Goal: Task Accomplishment & Management: Manage account settings

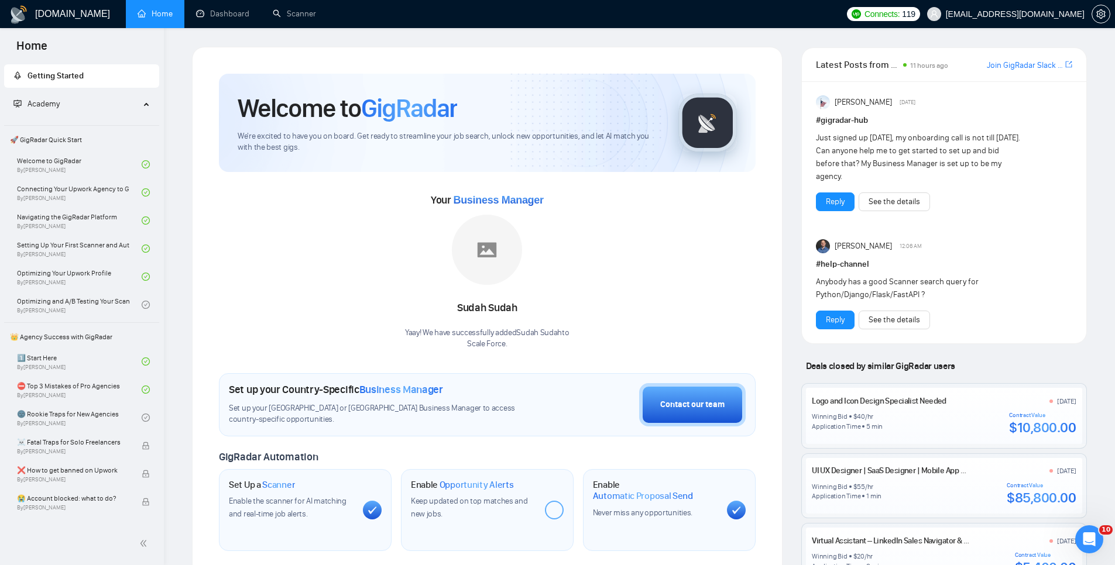
click at [32, 18] on link "[DOMAIN_NAME]" at bounding box center [59, 13] width 101 height 9
click at [216, 14] on link "Dashboard" at bounding box center [222, 14] width 53 height 10
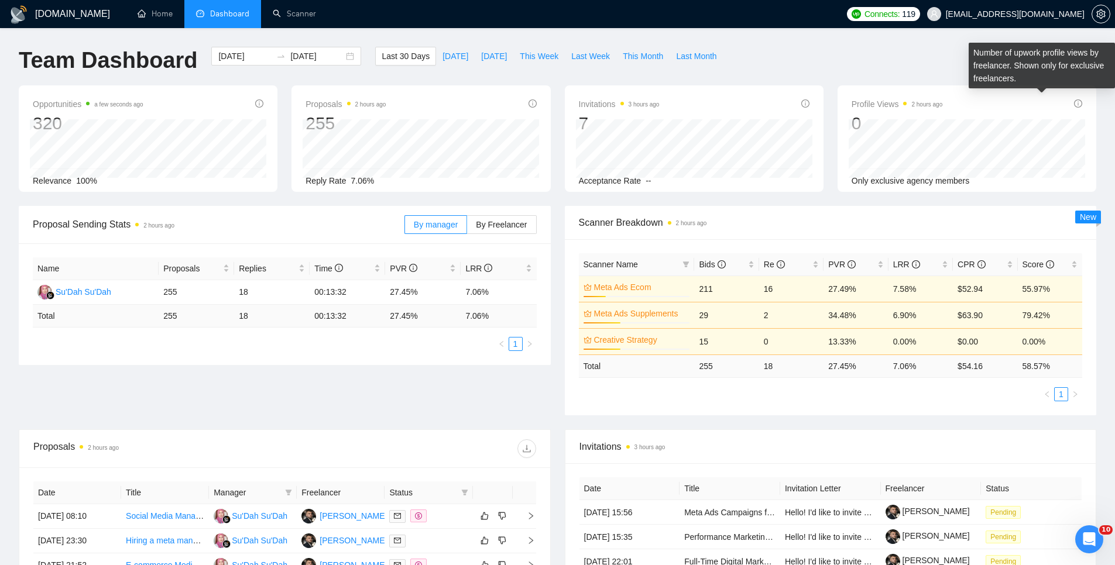
click at [1010, 63] on div "Number of upwork profile views by freelancer. Shown only for exclusive freelanc…" at bounding box center [1042, 66] width 146 height 46
click at [1080, 103] on icon "info-circle" at bounding box center [1078, 104] width 8 height 8
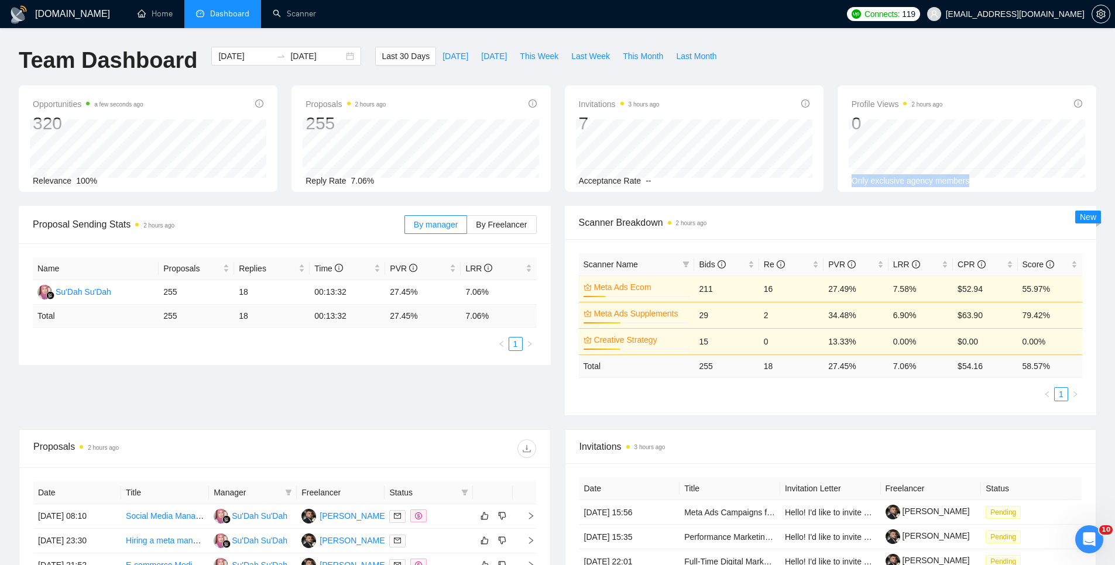
drag, startPoint x: 853, startPoint y: 181, endPoint x: 980, endPoint y: 180, distance: 126.4
click at [979, 180] on div "Only exclusive agency members" at bounding box center [967, 180] width 231 height 13
drag, startPoint x: 1091, startPoint y: 73, endPoint x: 1073, endPoint y: 46, distance: 32.6
click at [1088, 68] on div "Team Dashboard 2025-08-22 2025-09-21 Last 30 Days Today Yesterday This Week Las…" at bounding box center [558, 66] width 1092 height 39
click at [1045, 22] on span "[EMAIL_ADDRESS][DOMAIN_NAME]" at bounding box center [1005, 13] width 171 height 37
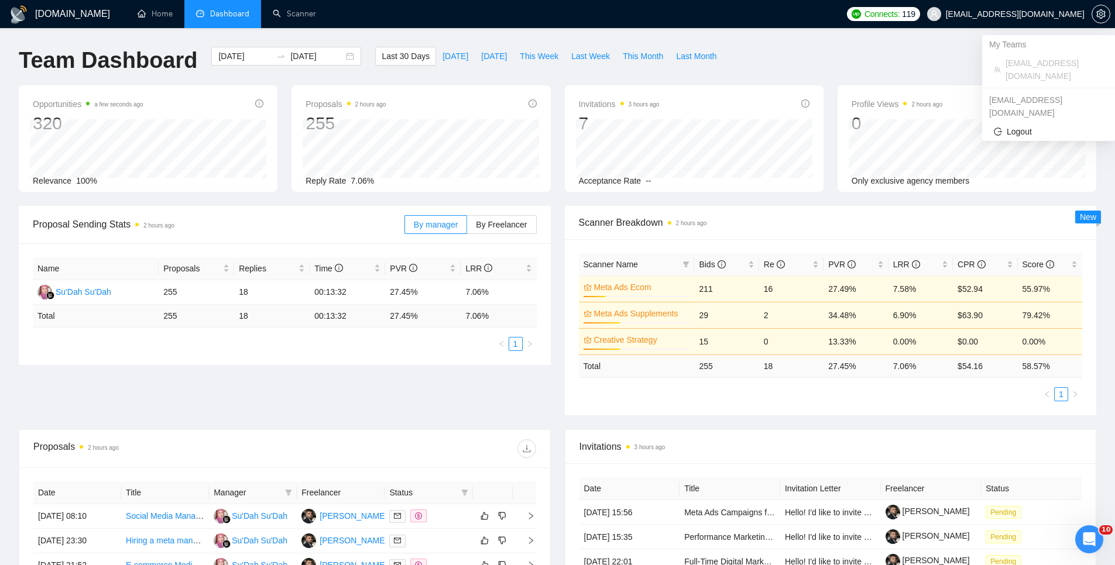
click at [1044, 14] on span "[EMAIL_ADDRESS][DOMAIN_NAME]" at bounding box center [1015, 14] width 139 height 0
click at [1087, 13] on span "[EMAIL_ADDRESS][DOMAIN_NAME]" at bounding box center [1005, 13] width 171 height 37
click at [1104, 14] on icon "setting" at bounding box center [1100, 13] width 9 height 9
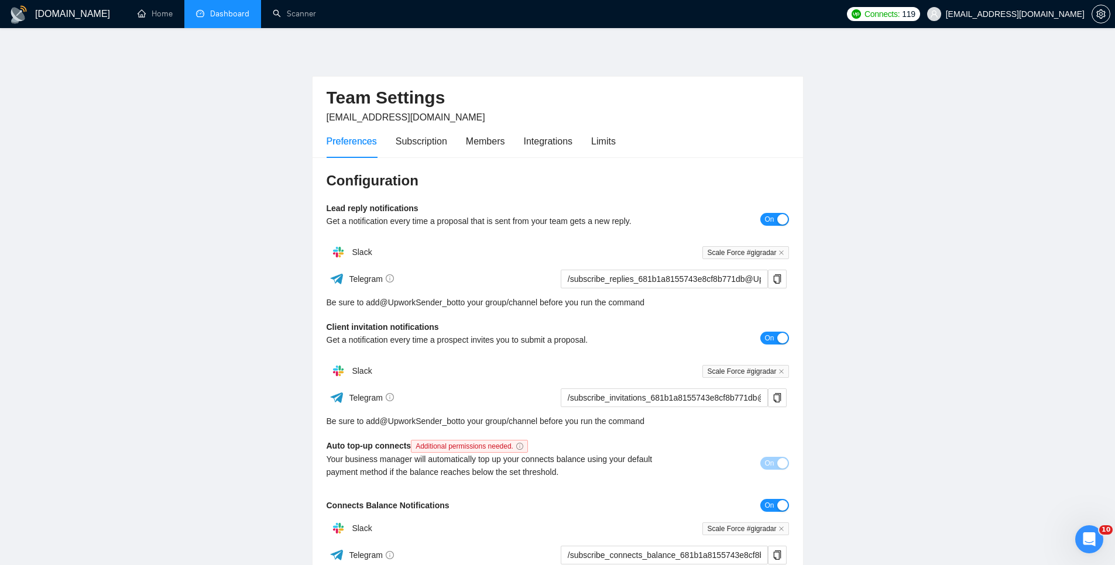
click at [391, 152] on div "Preferences Subscription Members Integrations Limits" at bounding box center [471, 141] width 289 height 33
click at [402, 142] on div "Subscription" at bounding box center [422, 141] width 52 height 15
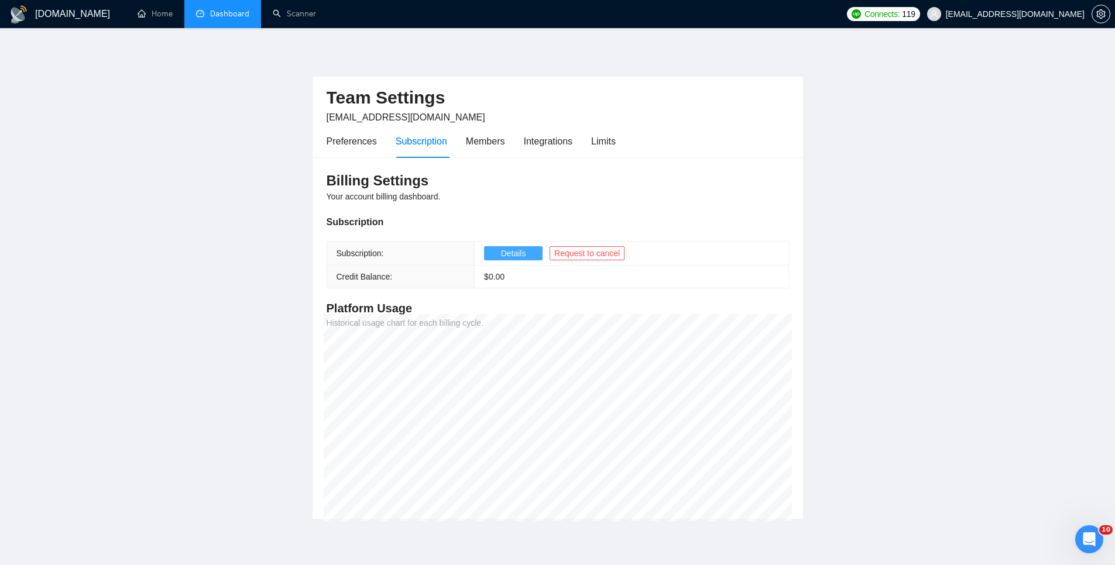
click at [491, 253] on button "Details" at bounding box center [513, 253] width 59 height 14
click at [354, 146] on div "Preferences" at bounding box center [352, 141] width 50 height 15
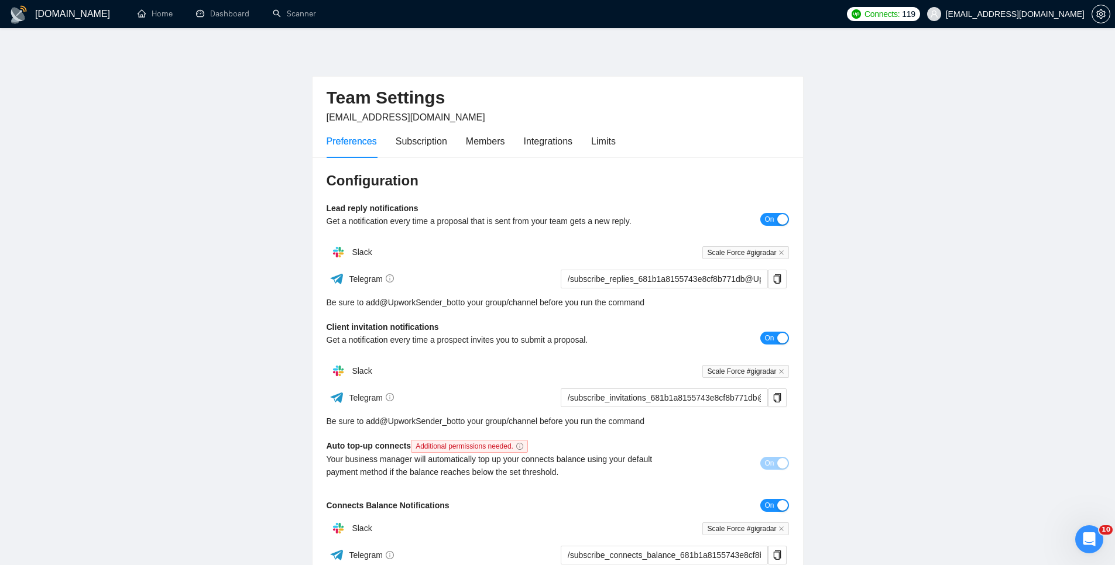
click at [511, 150] on div "Preferences Subscription Members Integrations Limits" at bounding box center [471, 141] width 289 height 33
click at [496, 140] on div "Members" at bounding box center [485, 141] width 39 height 15
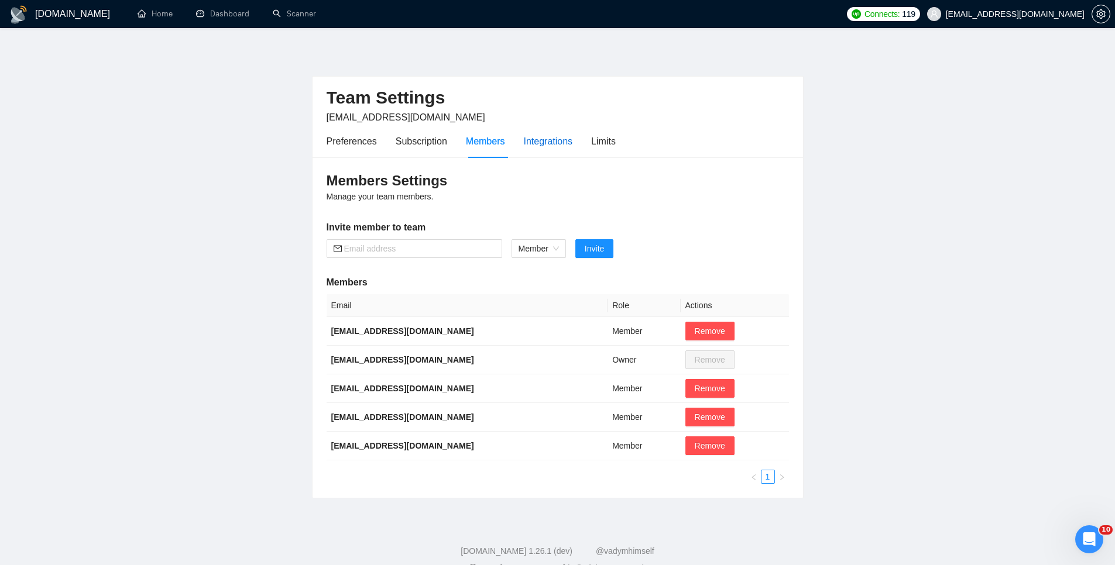
click at [529, 142] on div "Integrations" at bounding box center [548, 141] width 49 height 15
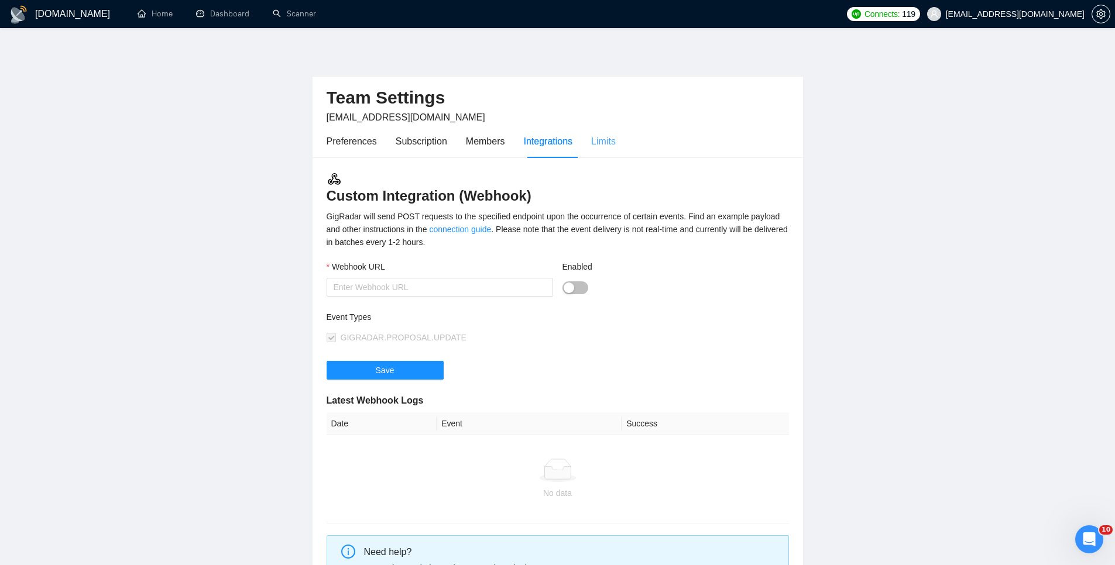
click at [604, 151] on div "Limits" at bounding box center [603, 141] width 25 height 33
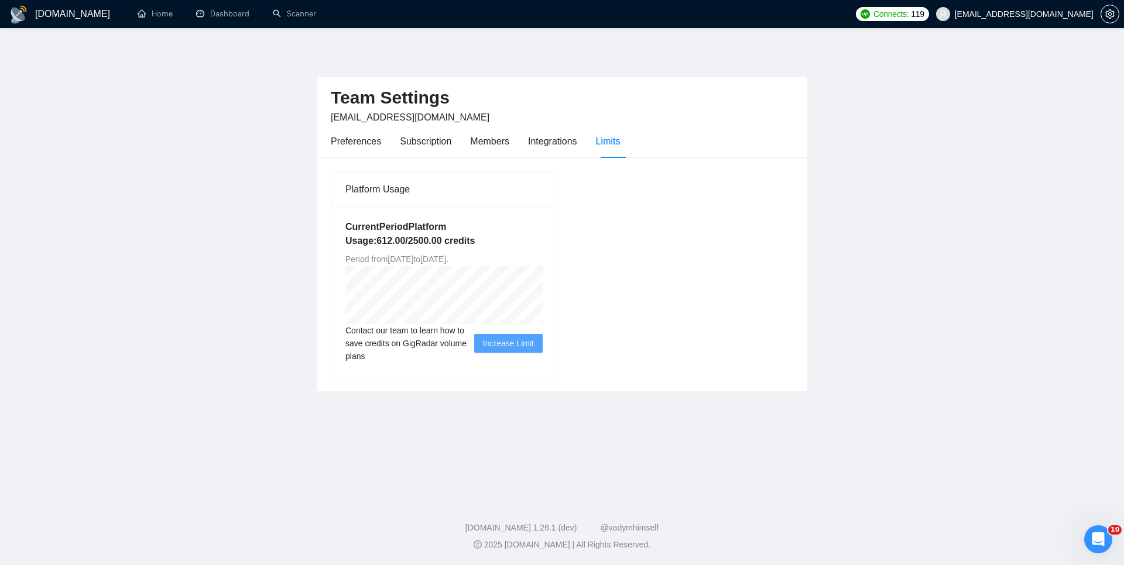
click at [523, 348] on span "Increase Limit" at bounding box center [508, 343] width 51 height 13
click at [148, 19] on link "Home" at bounding box center [155, 14] width 35 height 10
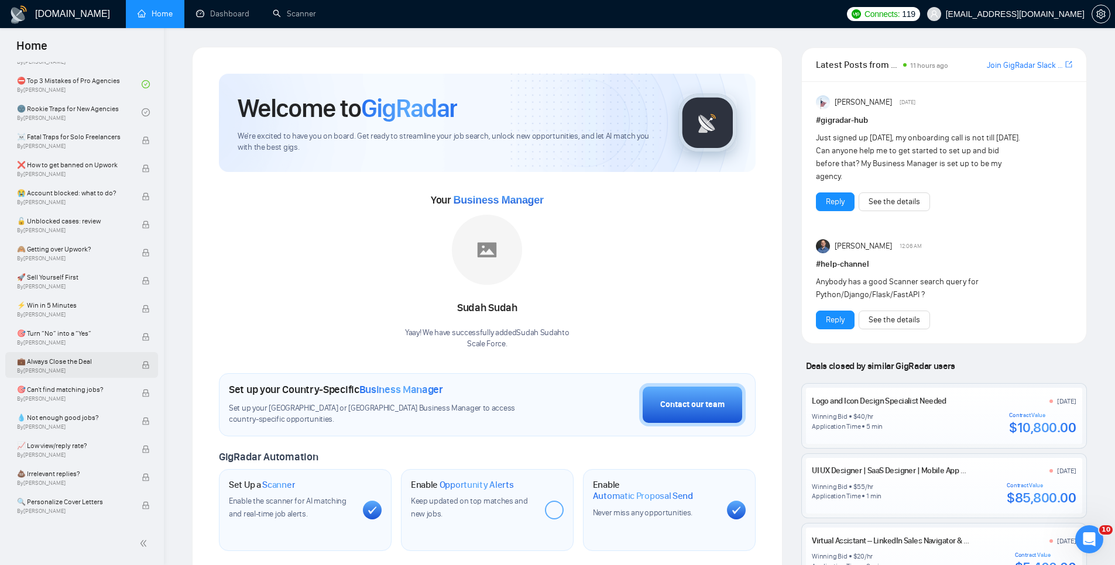
scroll to position [431, 0]
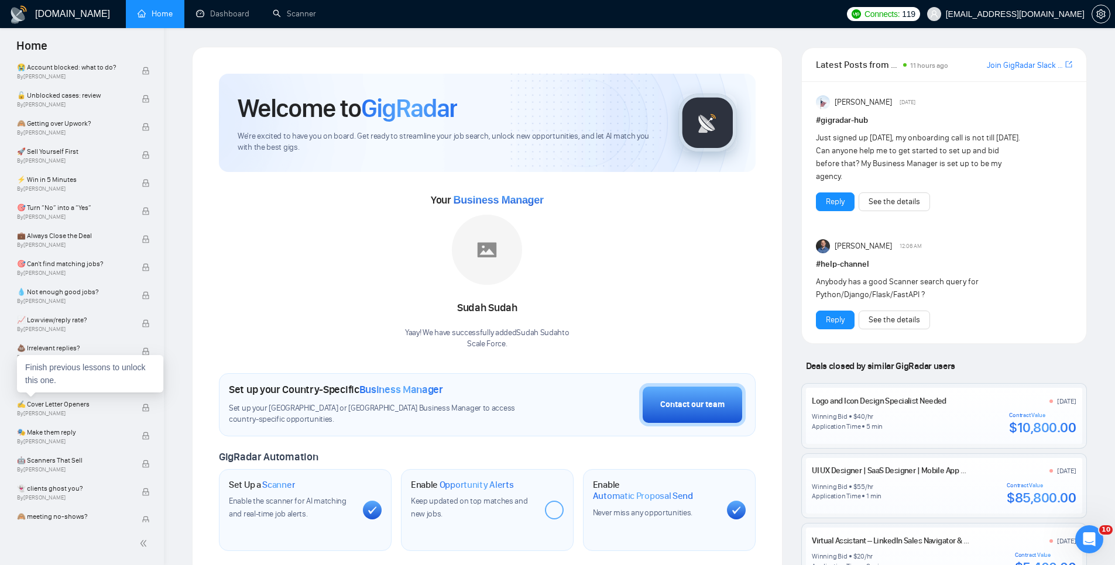
click at [95, 387] on div "Finish previous lessons to unlock this one." at bounding box center [90, 373] width 146 height 37
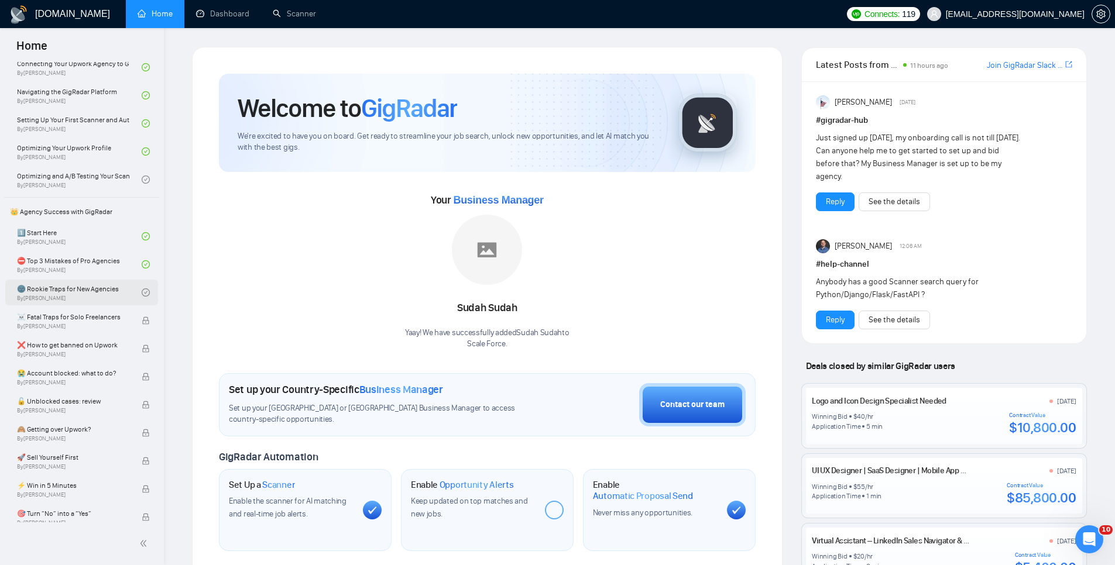
scroll to position [0, 0]
